Goal: Check status: Check status

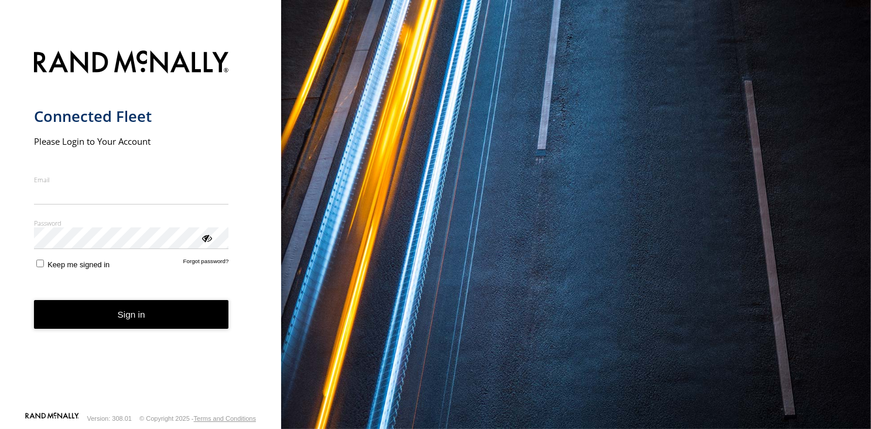
type input "**********"
click at [145, 332] on form "**********" at bounding box center [141, 227] width 214 height 368
click at [131, 316] on button "Sign in" at bounding box center [131, 314] width 195 height 29
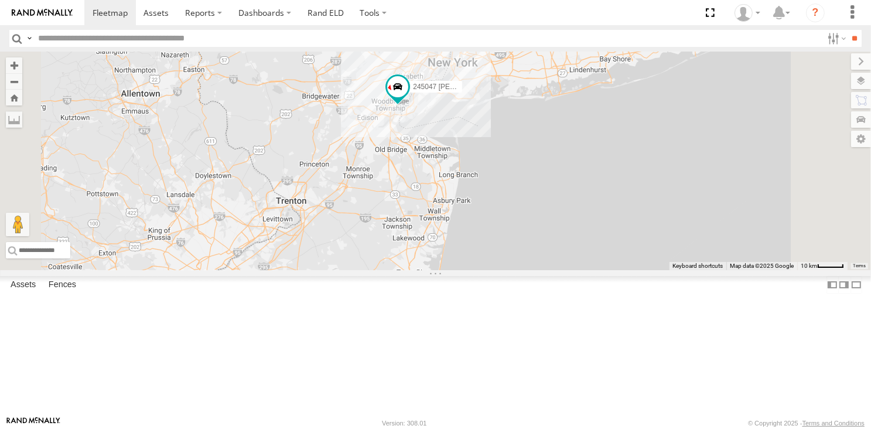
drag, startPoint x: 535, startPoint y: 271, endPoint x: 525, endPoint y: 332, distance: 61.7
click at [525, 270] on div "468334 [PERSON_NAME] 245047 [PERSON_NAME]" at bounding box center [435, 161] width 871 height 218
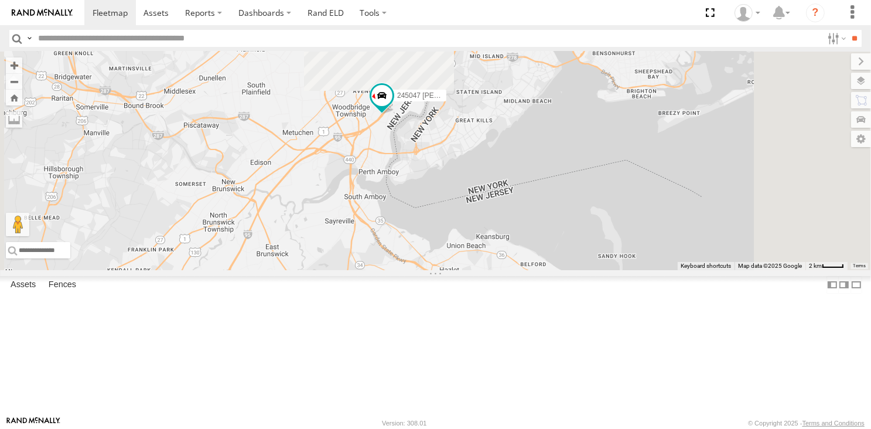
drag, startPoint x: 569, startPoint y: 177, endPoint x: 539, endPoint y: 323, distance: 148.9
click at [539, 270] on div "468334 [PERSON_NAME] 245047 [PERSON_NAME]" at bounding box center [435, 161] width 871 height 218
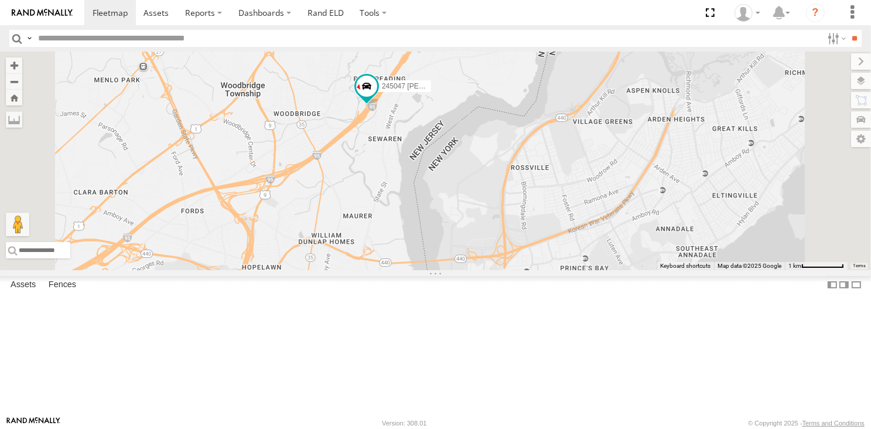
drag, startPoint x: 536, startPoint y: 179, endPoint x: 529, endPoint y: 262, distance: 82.8
click at [529, 262] on div "468334 [PERSON_NAME] 245047 [PERSON_NAME]" at bounding box center [435, 161] width 871 height 218
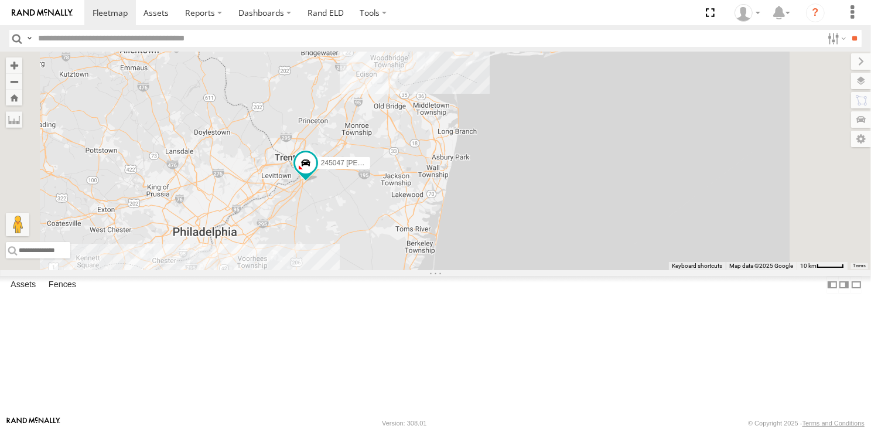
drag, startPoint x: 461, startPoint y: 310, endPoint x: 520, endPoint y: 215, distance: 111.8
click at [520, 215] on div "245047 [PERSON_NAME]" at bounding box center [435, 161] width 871 height 218
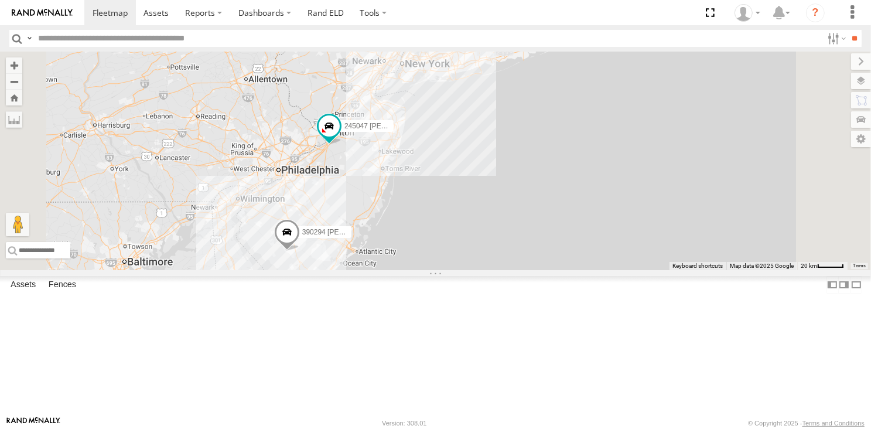
drag, startPoint x: 478, startPoint y: 262, endPoint x: 478, endPoint y: 247, distance: 15.8
click at [478, 247] on div "245047 [PERSON_NAME] 2 390294 [PERSON_NAME]" at bounding box center [435, 161] width 871 height 218
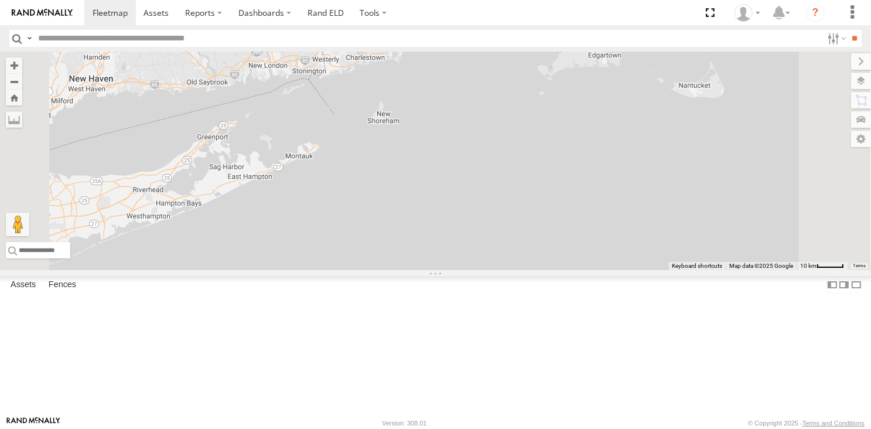
drag, startPoint x: 694, startPoint y: 146, endPoint x: 614, endPoint y: 346, distance: 215.8
click at [614, 270] on div "245047 [PERSON_NAME] 390294 [PERSON_NAME] 468334 [PERSON_NAME]" at bounding box center [435, 161] width 871 height 218
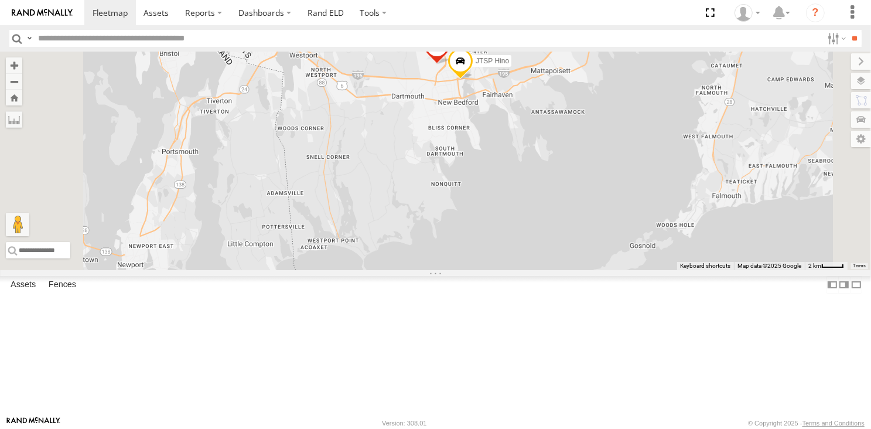
drag, startPoint x: 607, startPoint y: 265, endPoint x: 611, endPoint y: 321, distance: 56.3
click at [611, 270] on div "245047 [PERSON_NAME] 390294 [PERSON_NAME] 468334 [PERSON_NAME] 468332 [PERSON_N…" at bounding box center [435, 161] width 871 height 218
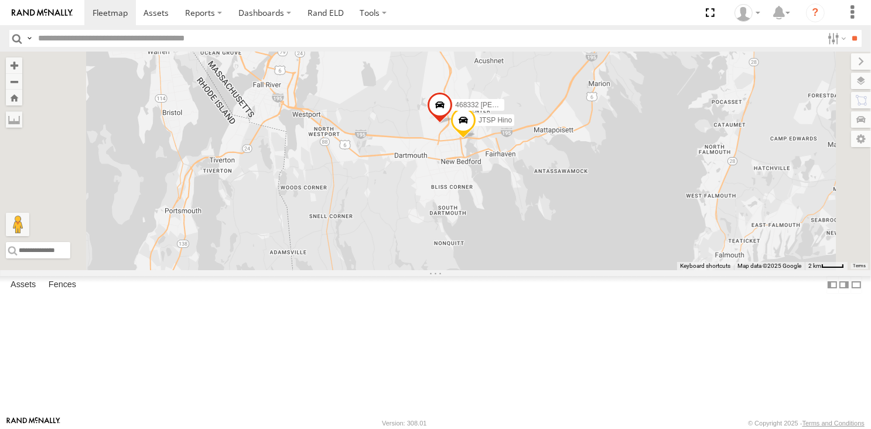
click at [453, 123] on span at bounding box center [440, 107] width 26 height 32
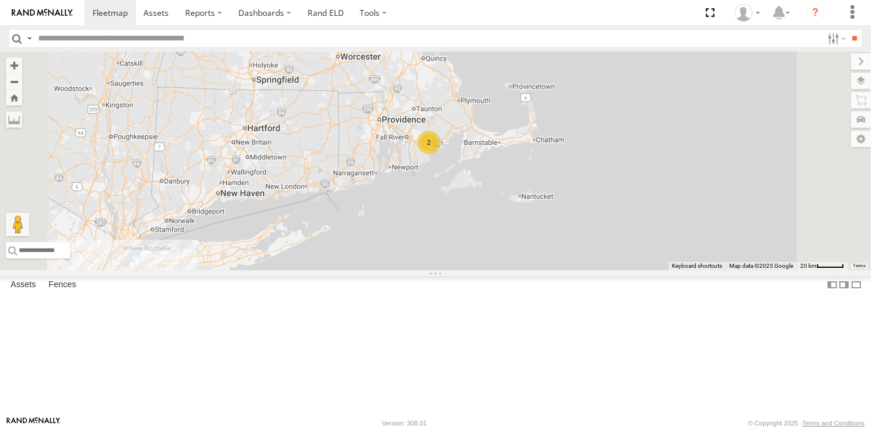
drag, startPoint x: 559, startPoint y: 325, endPoint x: 620, endPoint y: 265, distance: 85.3
click at [619, 266] on div "245047 [PERSON_NAME] 390294 [PERSON_NAME] 468334 [PERSON_NAME] 2" at bounding box center [435, 161] width 871 height 218
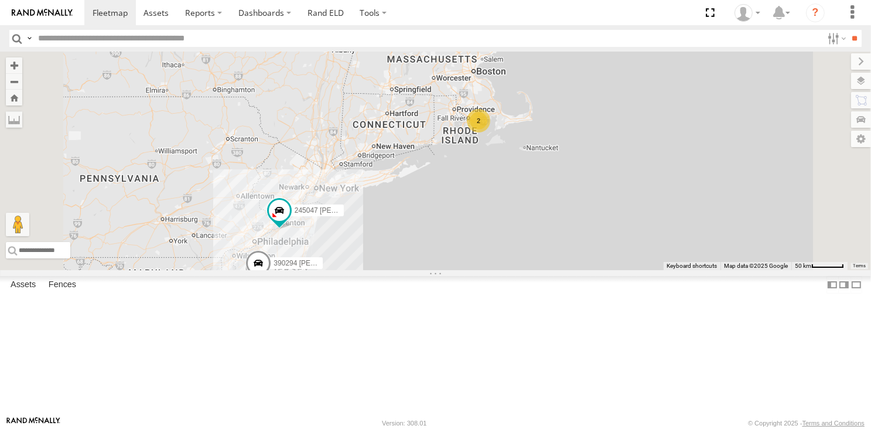
drag, startPoint x: 546, startPoint y: 313, endPoint x: 569, endPoint y: 267, distance: 52.4
click at [569, 267] on div "245047 [PERSON_NAME] 390294 [PERSON_NAME] 468334 [PERSON_NAME] 2 2" at bounding box center [435, 161] width 871 height 218
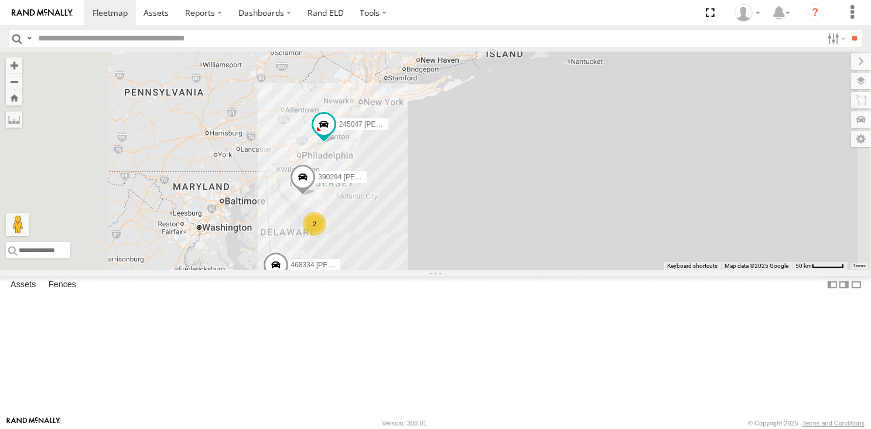
click at [316, 196] on span at bounding box center [303, 180] width 26 height 32
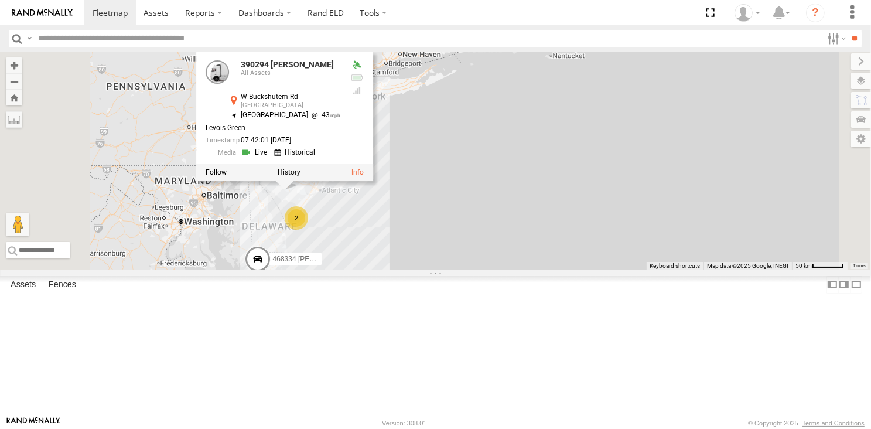
click at [510, 270] on div "245047 [PERSON_NAME] 390294 [PERSON_NAME] 468334 [PERSON_NAME] 390294 [PERSON_N…" at bounding box center [435, 161] width 871 height 218
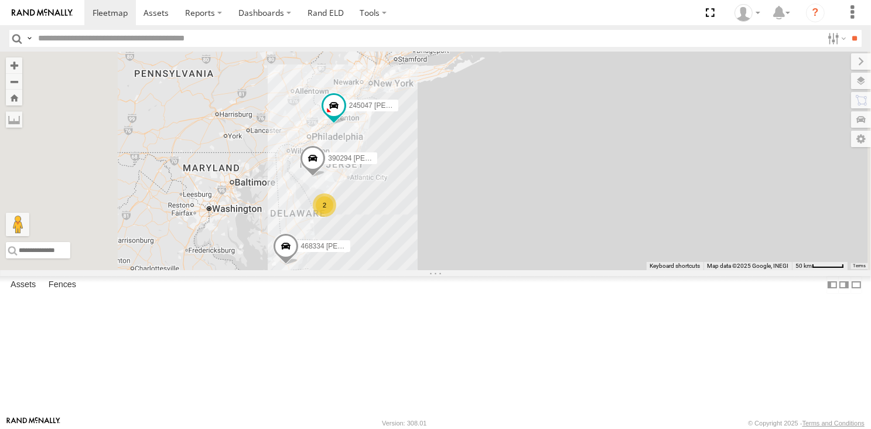
drag, startPoint x: 473, startPoint y: 300, endPoint x: 510, endPoint y: 283, distance: 40.1
click at [510, 270] on div "245047 [PERSON_NAME] 390294 [PERSON_NAME] 468334 [PERSON_NAME] 2 2" at bounding box center [435, 161] width 871 height 218
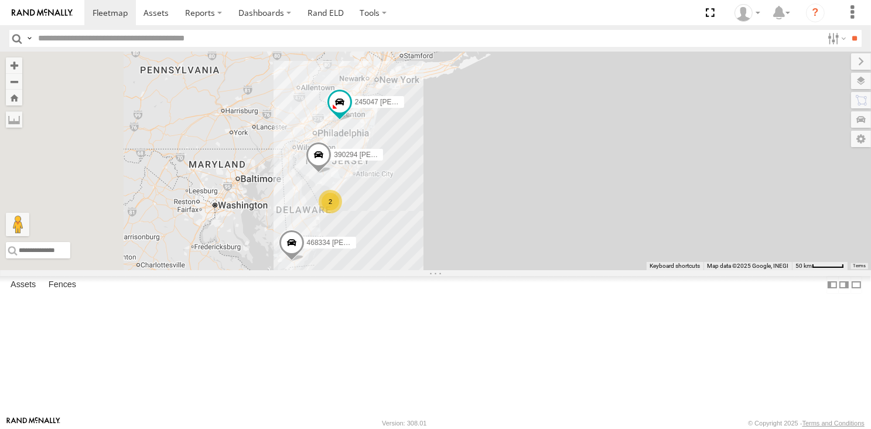
drag, startPoint x: 226, startPoint y: 323, endPoint x: 258, endPoint y: 310, distance: 35.2
click at [0, 0] on div "245047 [PERSON_NAME] All Assets [US_STATE] Tpke Chesterfield 40.14468 -74.67505…" at bounding box center [0, 0] width 0 height 0
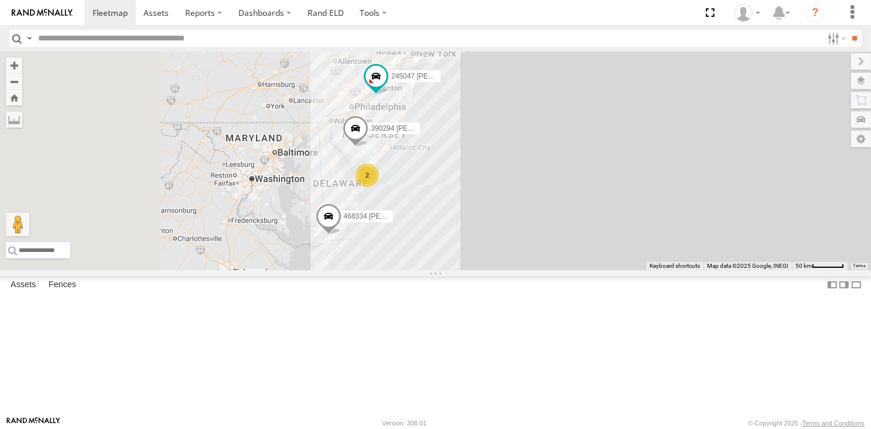
drag, startPoint x: 569, startPoint y: 298, endPoint x: 611, endPoint y: 269, distance: 50.9
click at [611, 269] on div "245047 [PERSON_NAME] 390294 [PERSON_NAME] 468334 [PERSON_NAME] 2 2" at bounding box center [435, 161] width 871 height 218
